Goal: Register for event/course

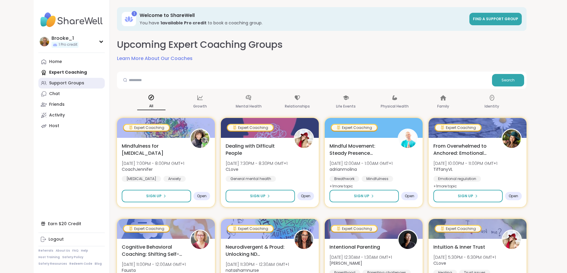
click at [49, 83] on div "Support Groups" at bounding box center [66, 83] width 35 height 6
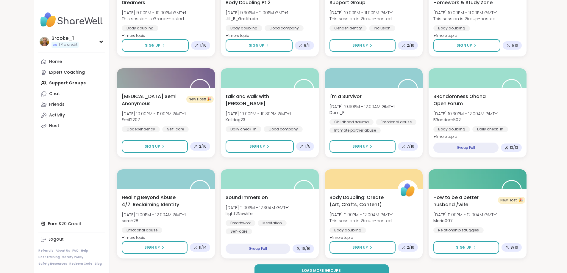
scroll to position [757, 0]
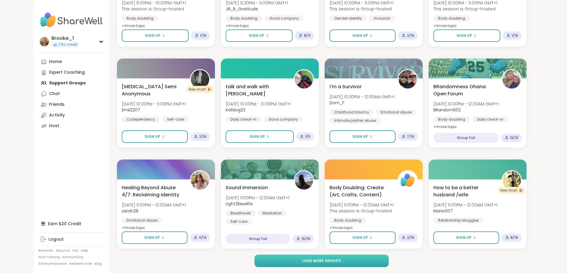
click at [314, 261] on span "Load more groups" at bounding box center [321, 261] width 39 height 5
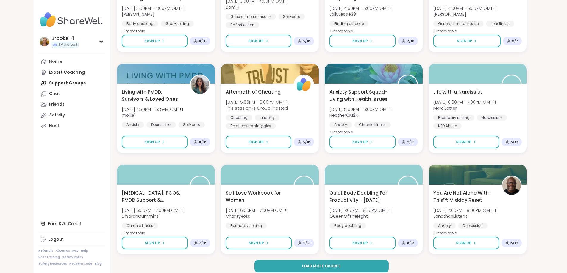
scroll to position [1667, 0]
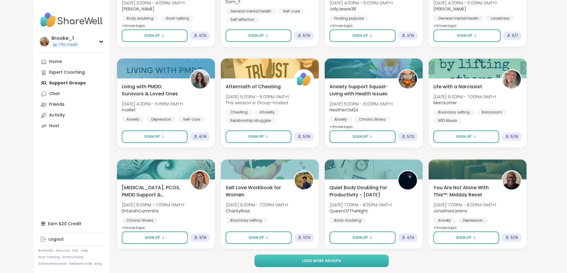
click at [300, 259] on button "Load more groups" at bounding box center [321, 261] width 134 height 12
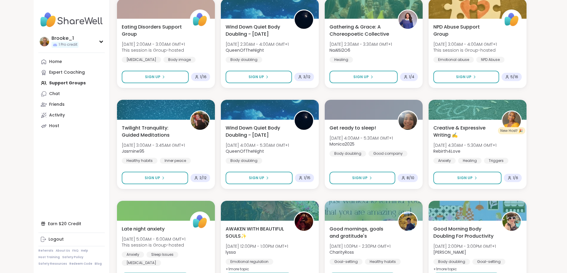
scroll to position [2577, 0]
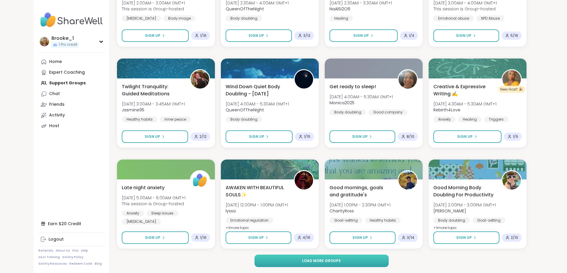
click at [326, 258] on button "Load more groups" at bounding box center [321, 261] width 134 height 12
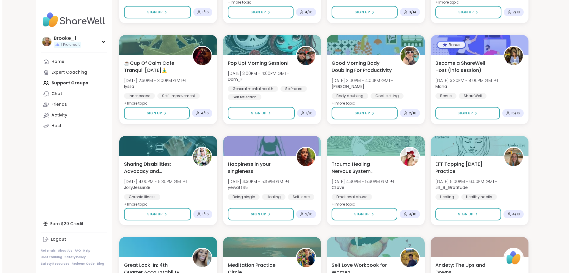
scroll to position [2815, 0]
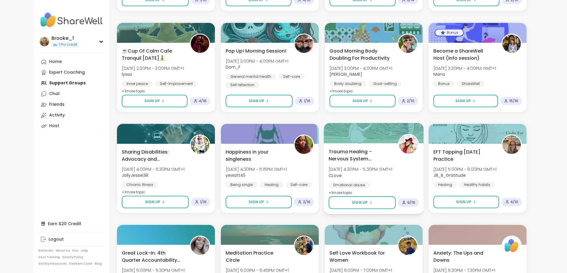
click at [391, 158] on span "Trauma Healing - Nervous System Regulation" at bounding box center [359, 155] width 63 height 15
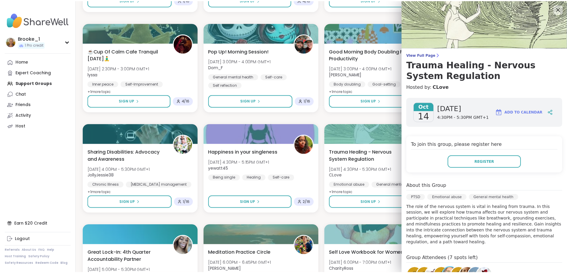
scroll to position [30, 0]
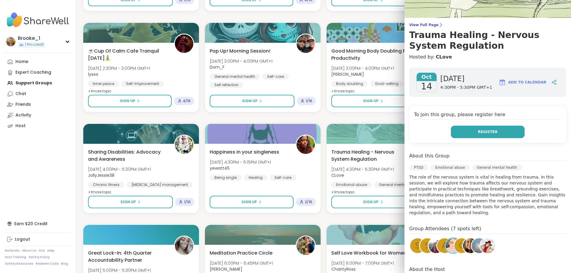
click at [485, 128] on button "Register" at bounding box center [488, 132] width 74 height 12
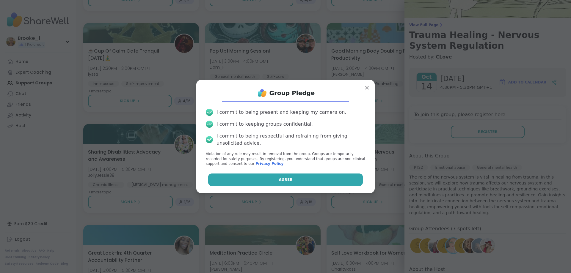
click at [302, 179] on button "Agree" at bounding box center [285, 180] width 155 height 12
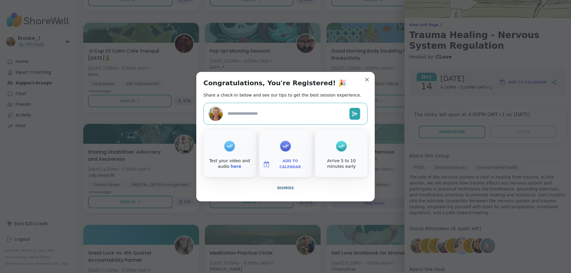
click at [288, 148] on icon at bounding box center [286, 146] width 10 height 9
type textarea "*"
click at [284, 165] on span "Add to Calendar" at bounding box center [291, 165] width 36 height 12
click at [276, 111] on button "Google Calendar" at bounding box center [285, 110] width 45 height 13
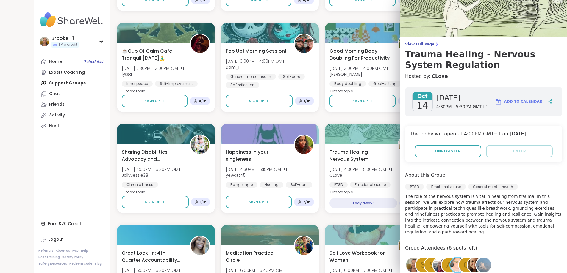
scroll to position [0, 0]
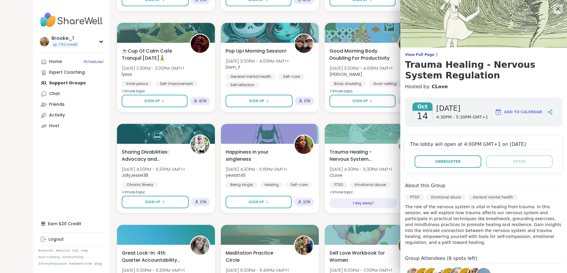
click at [555, 10] on icon at bounding box center [557, 8] width 7 height 7
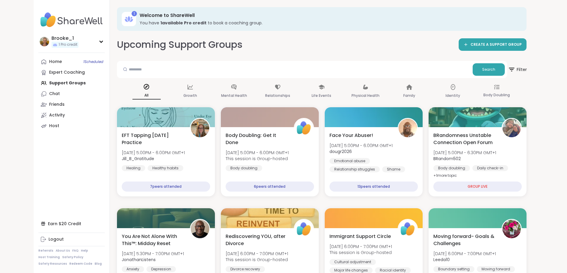
click at [527, 66] on span "Filter" at bounding box center [517, 69] width 19 height 15
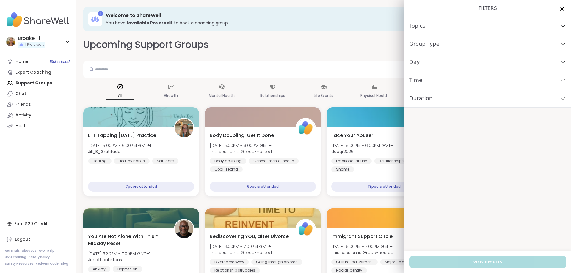
click at [431, 58] on div "Day" at bounding box center [488, 62] width 167 height 18
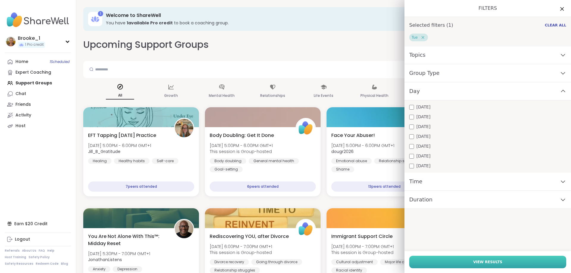
click at [494, 261] on span "View Results" at bounding box center [487, 262] width 29 height 5
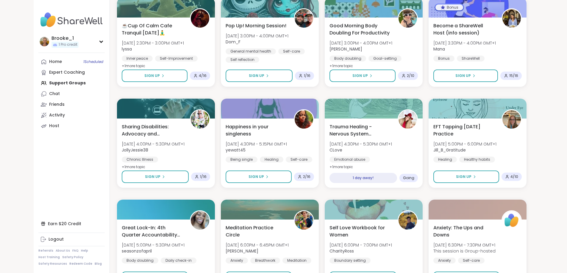
scroll to position [769, 0]
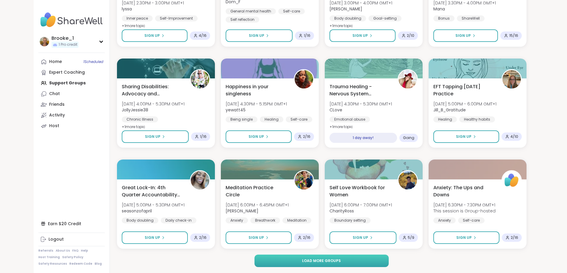
click at [306, 263] on span "Load more groups" at bounding box center [321, 261] width 39 height 5
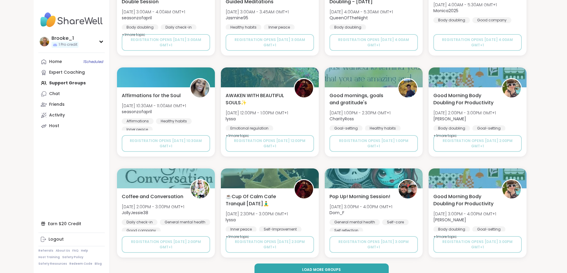
scroll to position [1680, 0]
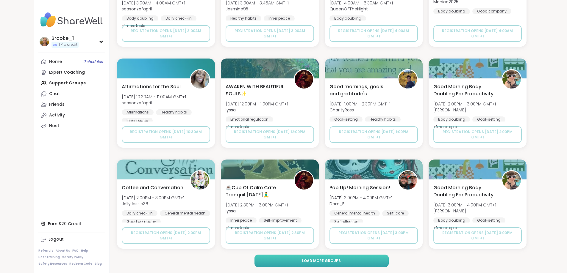
click at [311, 261] on span "Load more groups" at bounding box center [321, 261] width 39 height 5
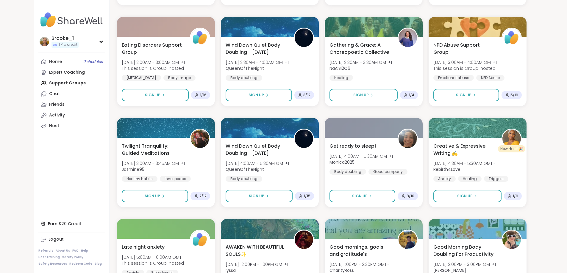
scroll to position [0, 0]
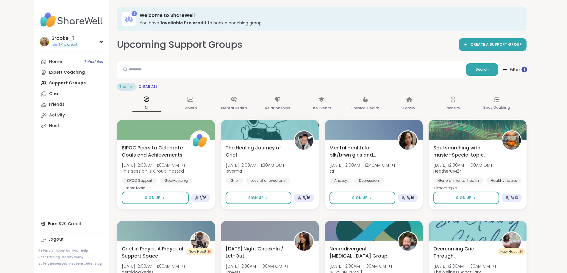
click at [527, 69] on span "Filter 1" at bounding box center [514, 69] width 26 height 15
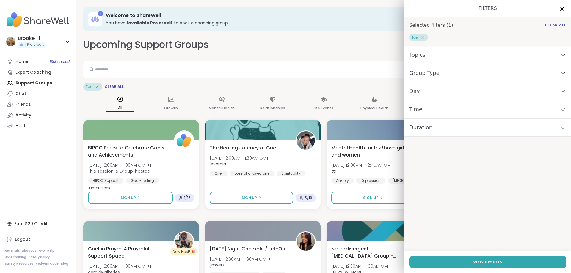
click at [415, 91] on div "Day" at bounding box center [488, 91] width 167 height 18
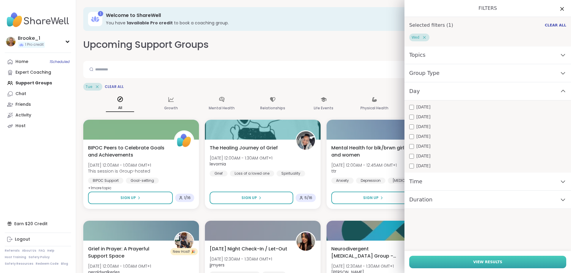
click at [492, 262] on span "View Results" at bounding box center [487, 262] width 29 height 5
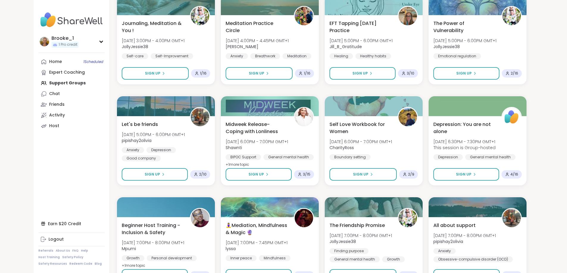
scroll to position [769, 0]
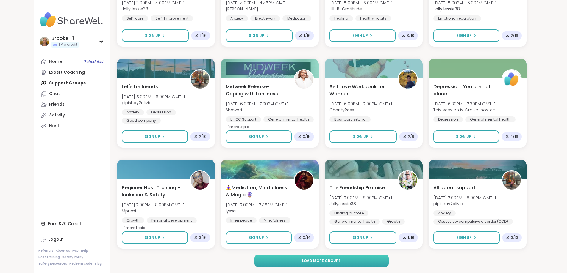
click at [345, 259] on button "Load more groups" at bounding box center [321, 261] width 134 height 12
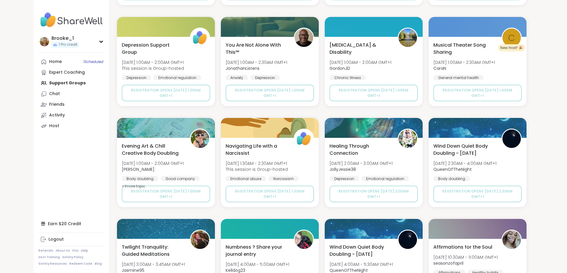
scroll to position [1680, 0]
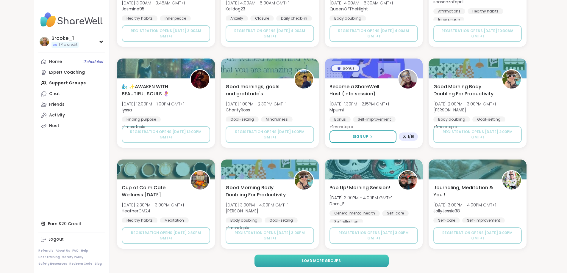
click at [297, 259] on button "Load more groups" at bounding box center [321, 261] width 134 height 12
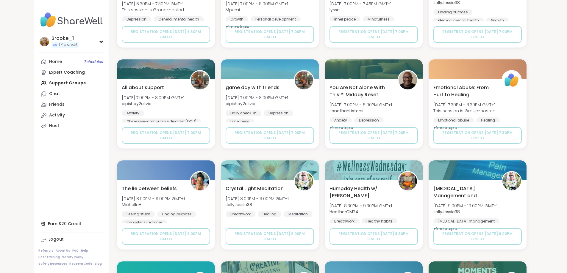
scroll to position [2590, 0]
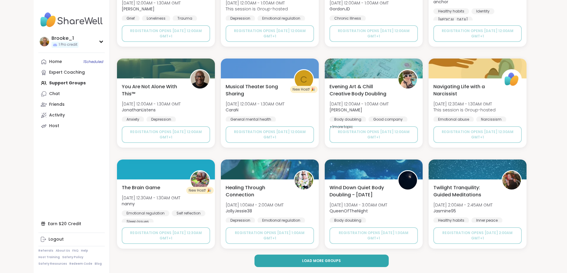
click at [339, 260] on span "Load more groups" at bounding box center [321, 261] width 39 height 5
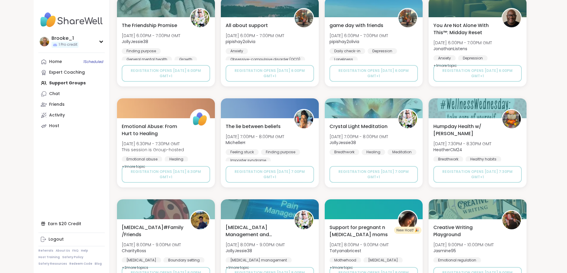
scroll to position [3500, 0]
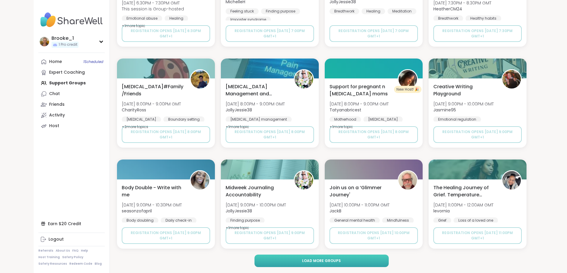
click at [318, 262] on span "Load more groups" at bounding box center [321, 261] width 39 height 5
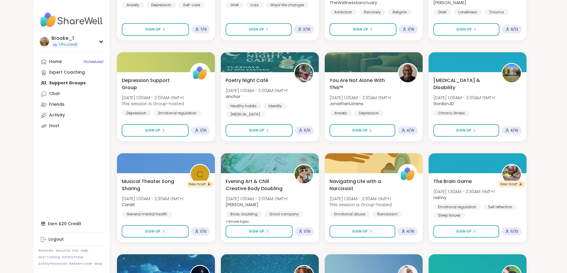
scroll to position [0, 0]
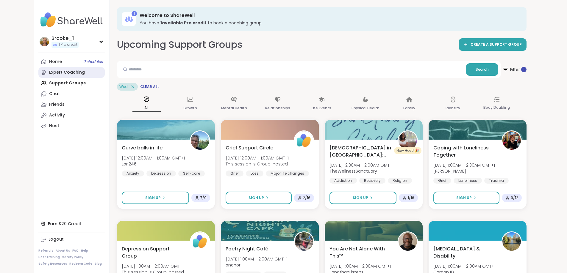
click at [49, 71] on div "Expert Coaching" at bounding box center [67, 73] width 36 height 6
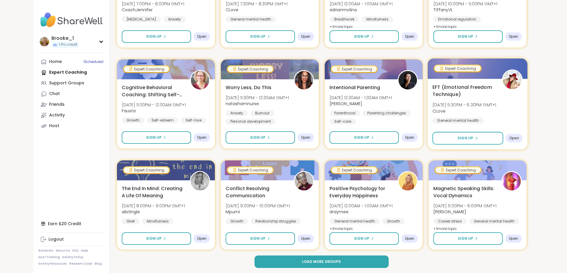
scroll to position [768, 0]
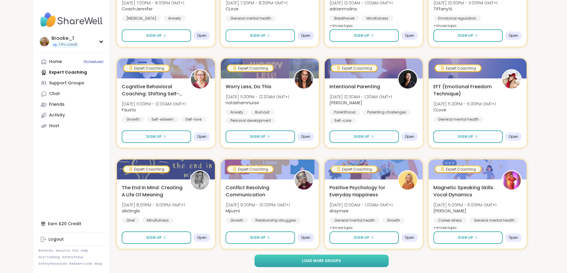
click at [332, 264] on button "Load more groups" at bounding box center [321, 261] width 134 height 12
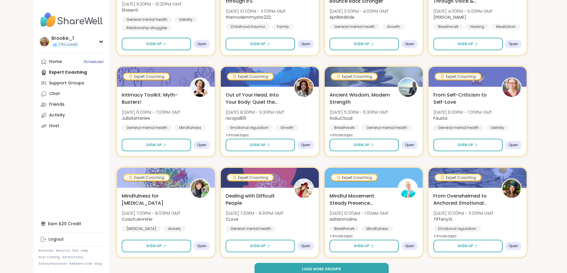
scroll to position [1678, 0]
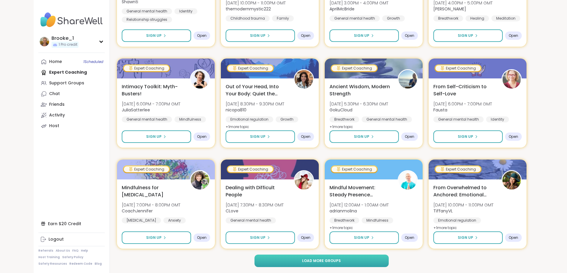
click at [381, 262] on button "Load more groups" at bounding box center [321, 261] width 134 height 12
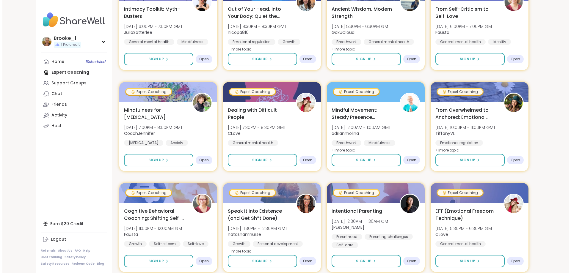
scroll to position [1778, 0]
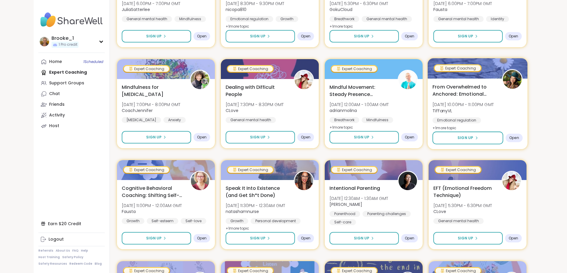
click at [495, 98] on span "From Overwhelmed to Anchored: Emotional Regulation" at bounding box center [463, 90] width 63 height 15
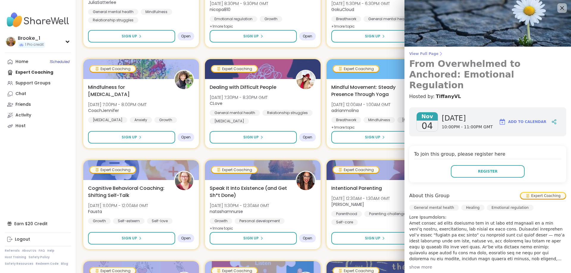
scroll to position [0, 0]
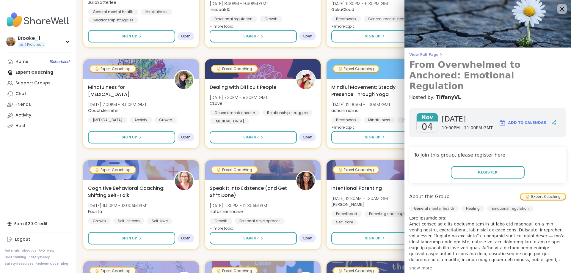
click at [422, 55] on span "View Full Page" at bounding box center [487, 54] width 157 height 5
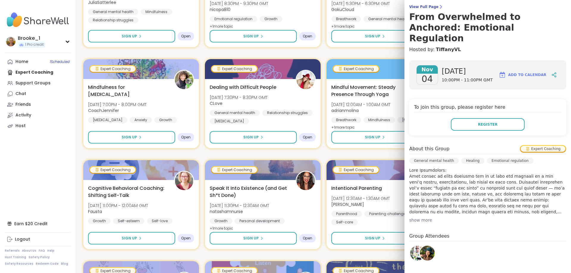
scroll to position [59, 0]
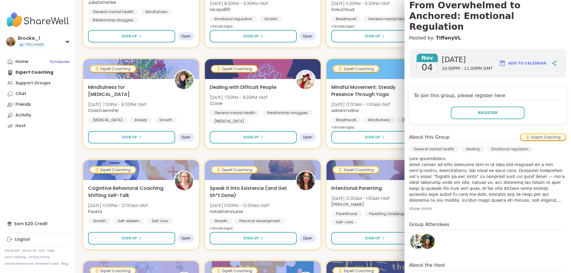
click at [413, 206] on div "show more" at bounding box center [487, 209] width 157 height 6
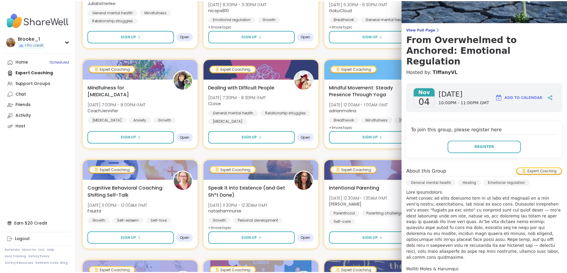
scroll to position [0, 0]
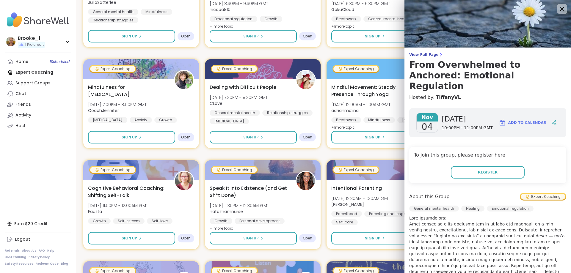
click at [557, 4] on div at bounding box center [562, 9] width 10 height 10
click at [558, 9] on icon at bounding box center [561, 8] width 7 height 7
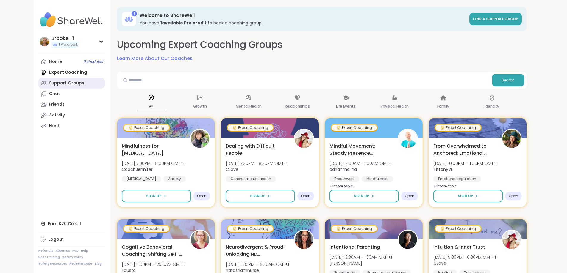
click at [49, 83] on div "Support Groups" at bounding box center [66, 83] width 35 height 6
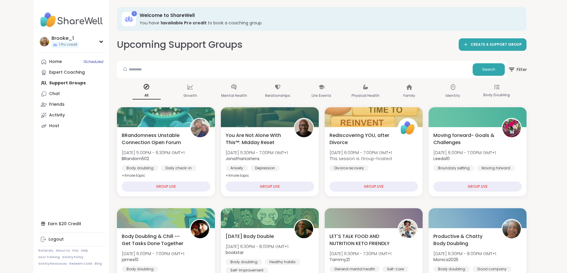
click at [515, 70] on icon at bounding box center [511, 69] width 7 height 7
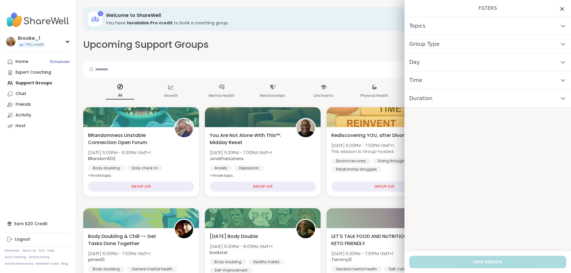
click at [416, 83] on span "Time" at bounding box center [415, 80] width 13 height 8
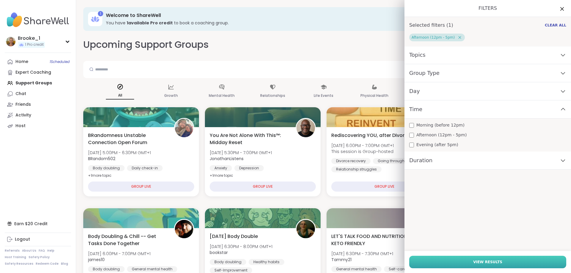
click at [488, 262] on span "View Results" at bounding box center [487, 262] width 29 height 5
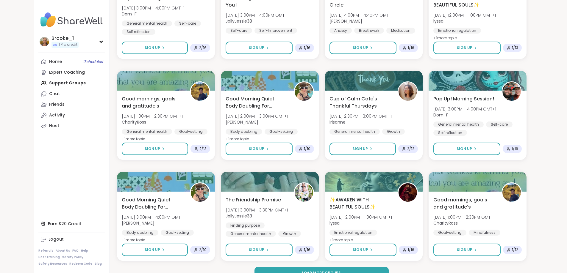
scroll to position [769, 0]
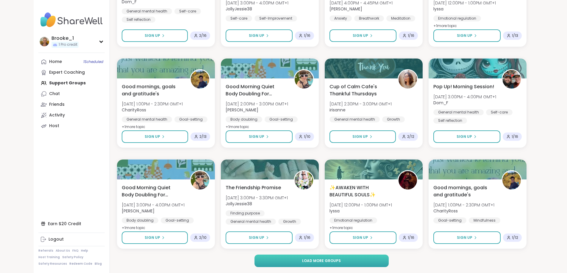
click at [373, 263] on button "Load more groups" at bounding box center [321, 261] width 134 height 12
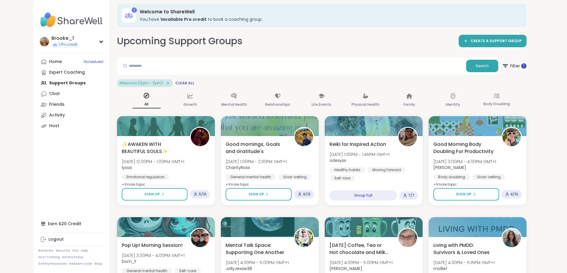
scroll to position [0, 0]
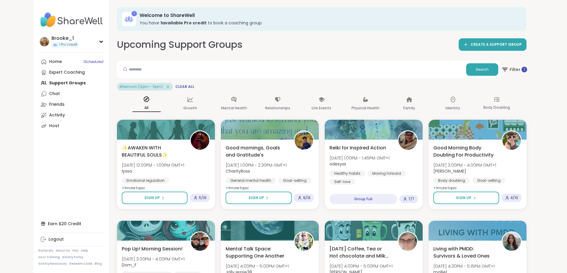
click at [527, 72] on span "Filter 1" at bounding box center [514, 69] width 26 height 15
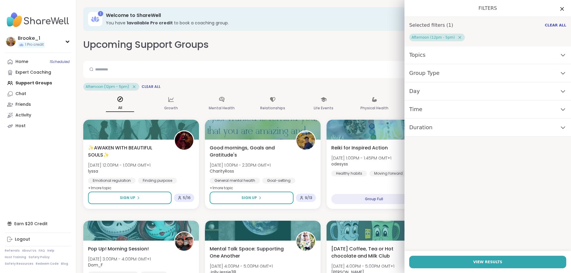
click at [421, 110] on div "Time" at bounding box center [488, 110] width 167 height 18
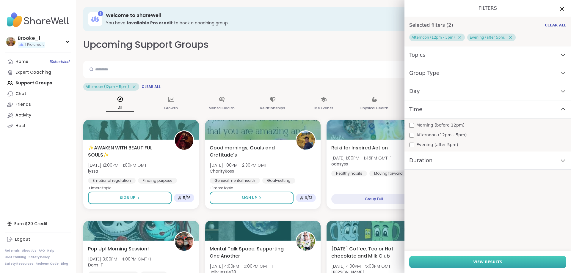
click at [473, 263] on span "View Results" at bounding box center [487, 262] width 29 height 5
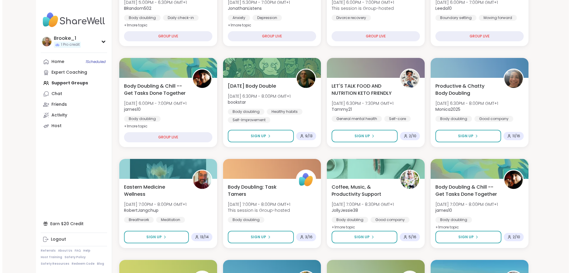
scroll to position [181, 0]
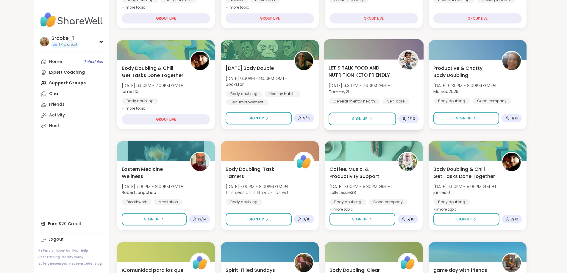
click at [378, 69] on span "LET'S TALK FOOD AND NUTRITION KETO FRIENDLY" at bounding box center [359, 71] width 63 height 15
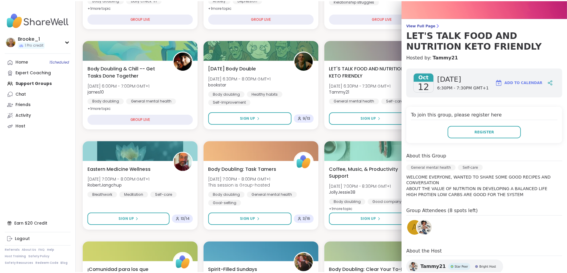
scroll to position [0, 0]
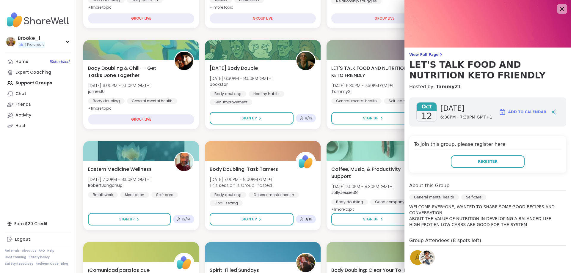
click at [558, 9] on icon at bounding box center [561, 8] width 7 height 7
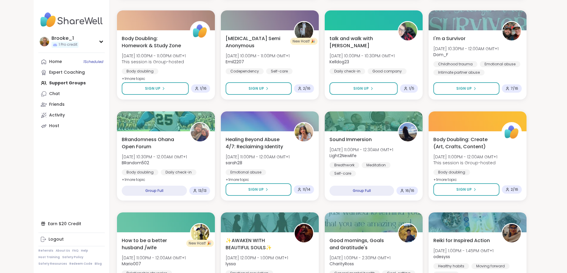
scroll to position [769, 0]
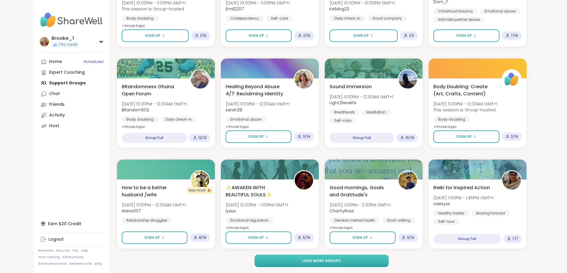
click at [330, 261] on span "Load more groups" at bounding box center [321, 261] width 39 height 5
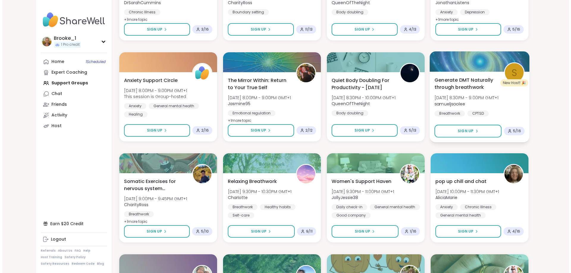
scroll to position [1275, 0]
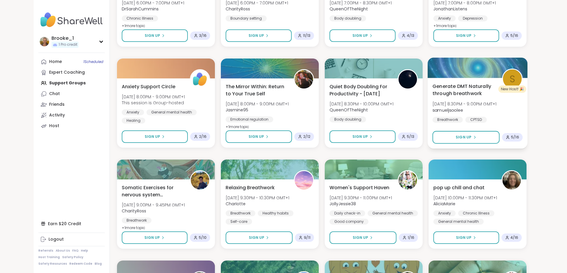
click at [499, 78] on div at bounding box center [477, 68] width 100 height 20
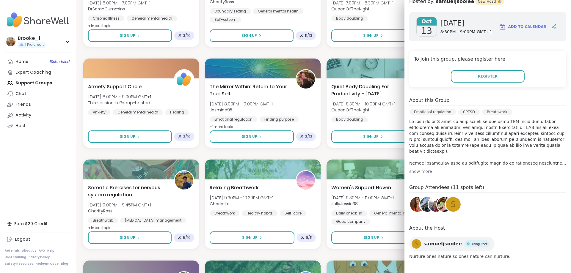
scroll to position [86, 0]
click at [415, 173] on div "show more" at bounding box center [487, 171] width 157 height 6
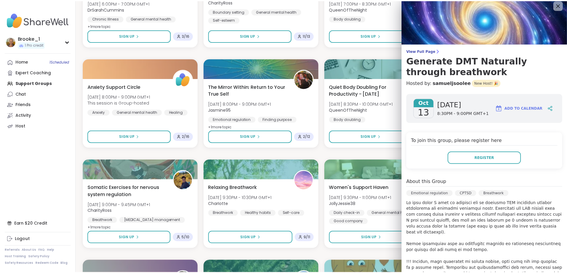
scroll to position [0, 0]
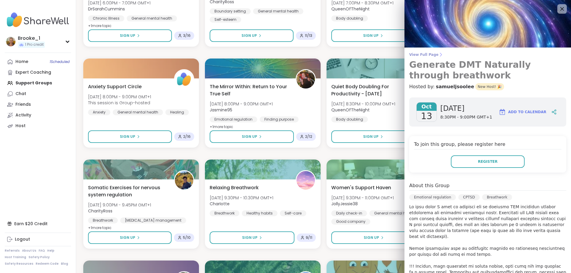
click at [421, 54] on span "View Full Page" at bounding box center [487, 54] width 157 height 5
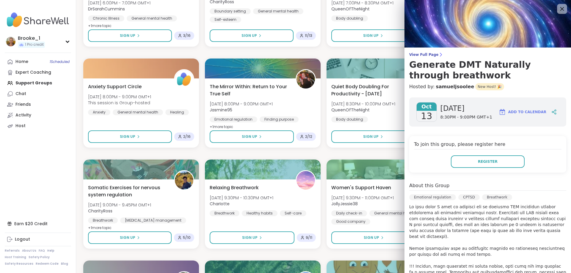
click at [560, 9] on icon at bounding box center [562, 9] width 4 height 4
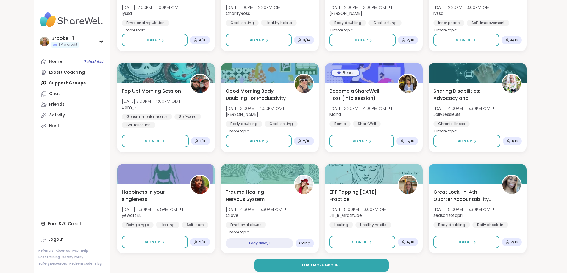
scroll to position [1680, 0]
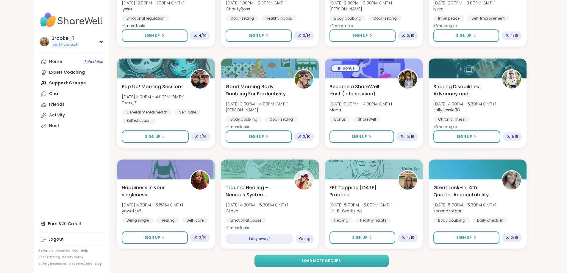
click at [389, 259] on button "Load more groups" at bounding box center [321, 261] width 134 height 12
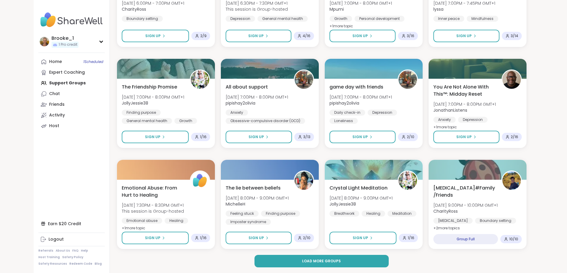
scroll to position [2590, 0]
click at [379, 258] on button "Load more groups" at bounding box center [321, 261] width 134 height 12
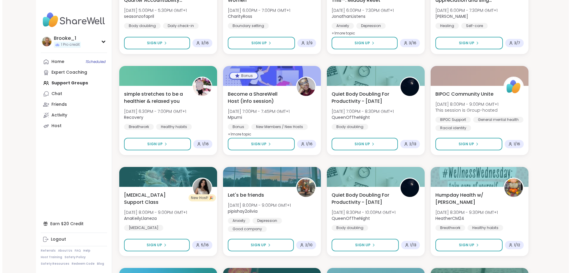
scroll to position [3304, 0]
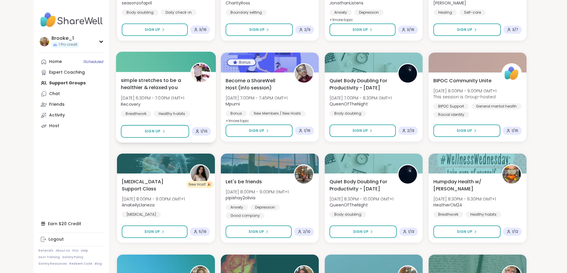
click at [123, 82] on span "simple stretches to be a healthier & relaxed you" at bounding box center [152, 84] width 63 height 15
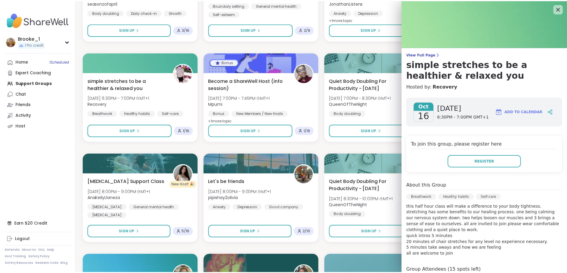
scroll to position [0, 0]
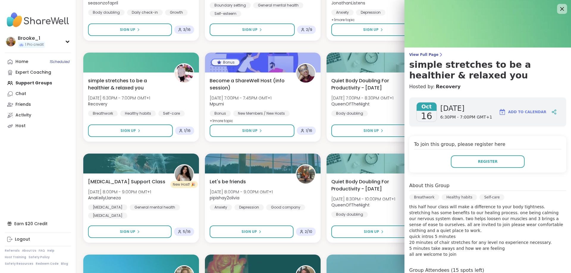
click at [558, 9] on icon at bounding box center [561, 8] width 7 height 7
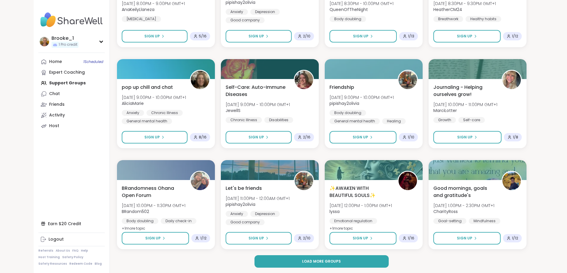
scroll to position [3500, 0]
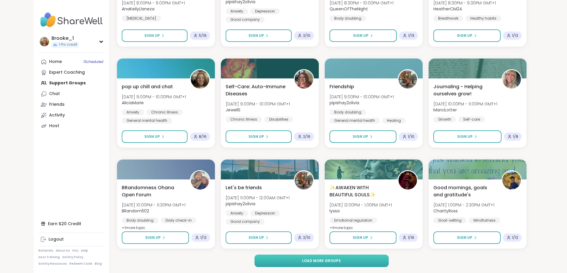
click at [339, 263] on span "Load more groups" at bounding box center [321, 261] width 39 height 5
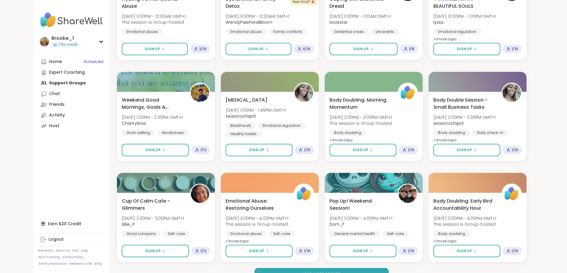
scroll to position [4411, 0]
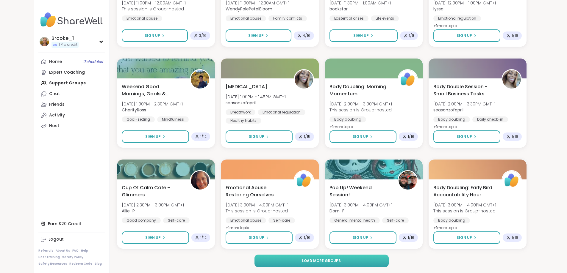
click at [318, 259] on span "Load more groups" at bounding box center [321, 261] width 39 height 5
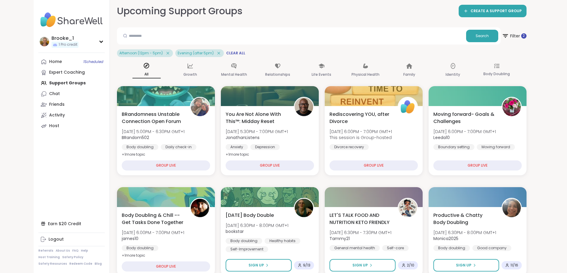
scroll to position [0, 0]
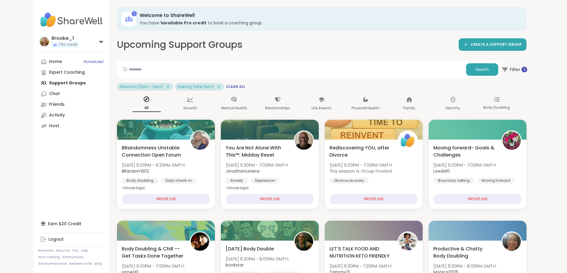
click at [527, 71] on span "Filter 2" at bounding box center [514, 69] width 26 height 15
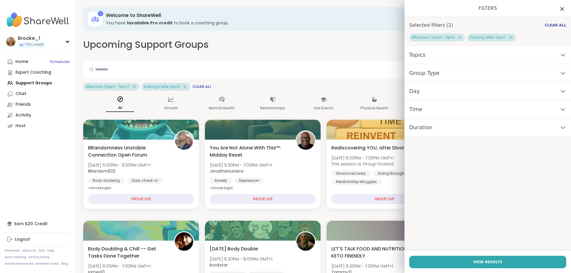
click at [419, 109] on div "Time" at bounding box center [488, 110] width 167 height 18
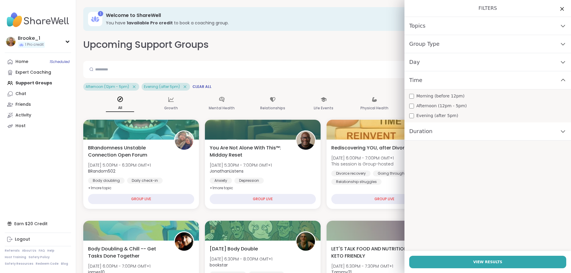
click at [416, 66] on div "Day" at bounding box center [488, 62] width 167 height 18
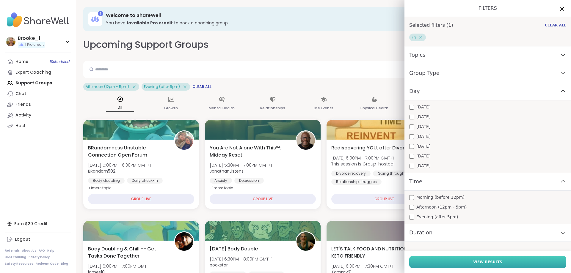
click at [496, 263] on button "View Results" at bounding box center [487, 262] width 157 height 12
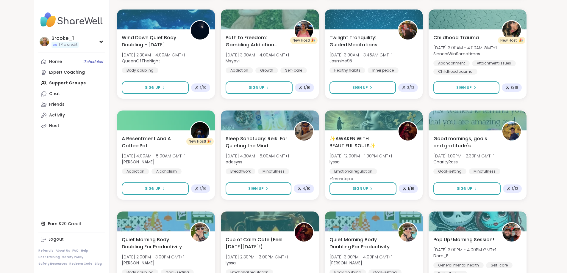
scroll to position [416, 0]
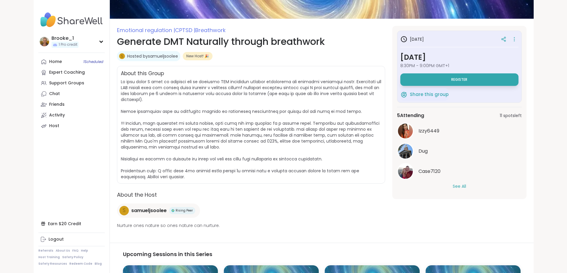
scroll to position [59, 0]
click at [466, 184] on button "See All" at bounding box center [458, 186] width 13 height 6
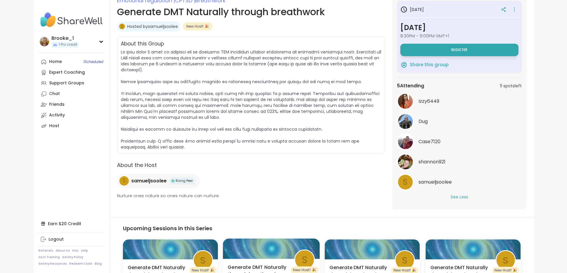
scroll to position [171, 0]
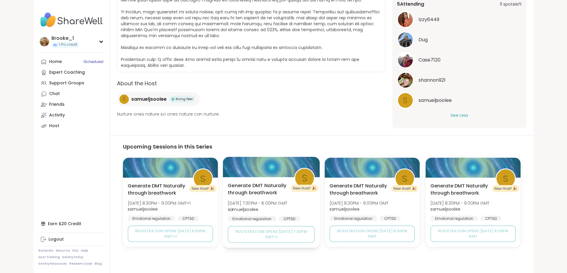
click at [276, 204] on span "Mon, Oct 27 | 7:30PM - 8:00PM GMT" at bounding box center [257, 204] width 59 height 6
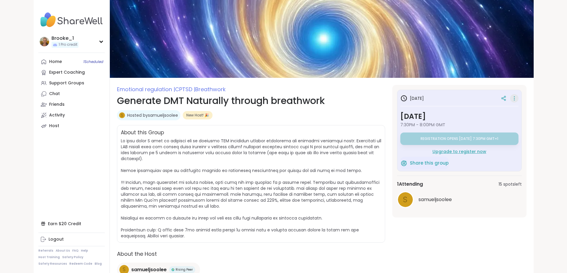
click at [518, 99] on div at bounding box center [514, 98] width 8 height 8
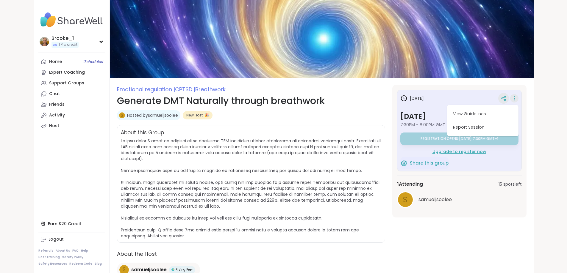
click at [506, 99] on icon at bounding box center [503, 98] width 5 height 5
